Goal: Task Accomplishment & Management: Complete application form

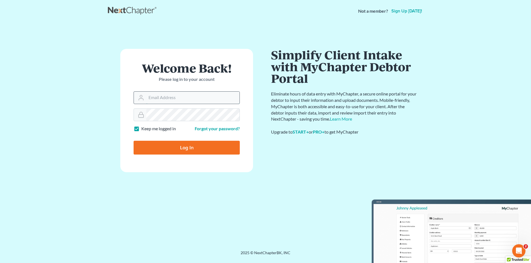
click at [167, 100] on input "Email Address" at bounding box center [192, 98] width 93 height 12
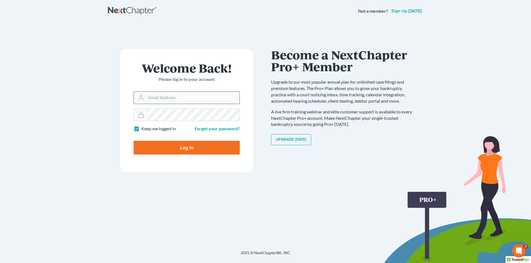
click at [159, 96] on input "Email Address" at bounding box center [192, 98] width 93 height 12
paste input "[EMAIL_ADDRESS][DOMAIN_NAME]"
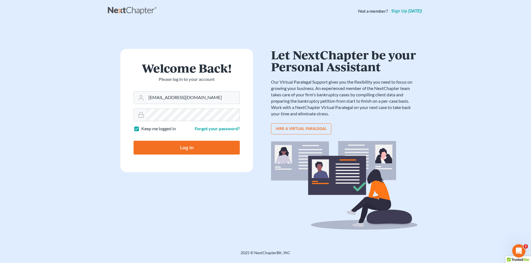
type input "[EMAIL_ADDRESS][DOMAIN_NAME]"
click at [141, 129] on label "Keep me logged in" at bounding box center [158, 129] width 35 height 6
click at [143, 129] on input "Keep me logged in" at bounding box center [145, 128] width 4 height 4
checkbox input "false"
click at [153, 144] on input "Log In" at bounding box center [187, 148] width 106 height 14
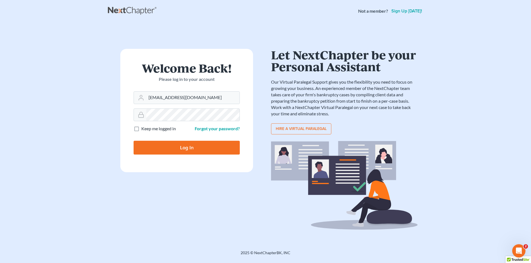
type input "Thinking..."
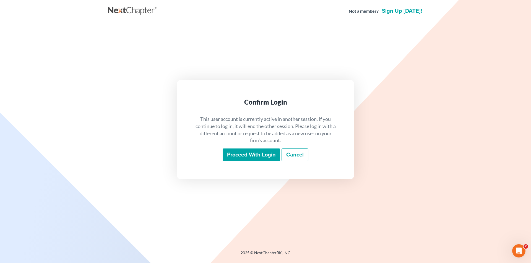
click at [294, 152] on link "Cancel" at bounding box center [294, 155] width 27 height 13
